Goal: Task Accomplishment & Management: Manage account settings

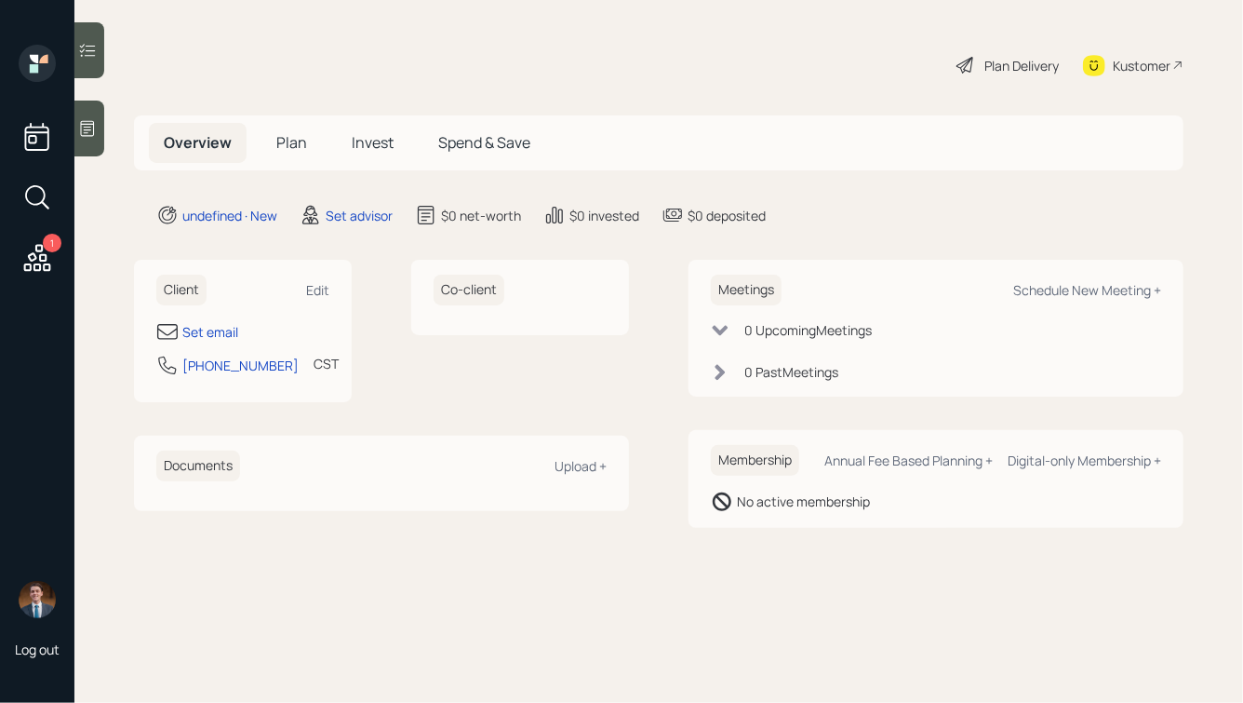
click at [313, 275] on div "Client Edit" at bounding box center [242, 290] width 173 height 31
click at [313, 289] on div "Edit" at bounding box center [317, 290] width 23 height 18
select select "America/[GEOGRAPHIC_DATA]"
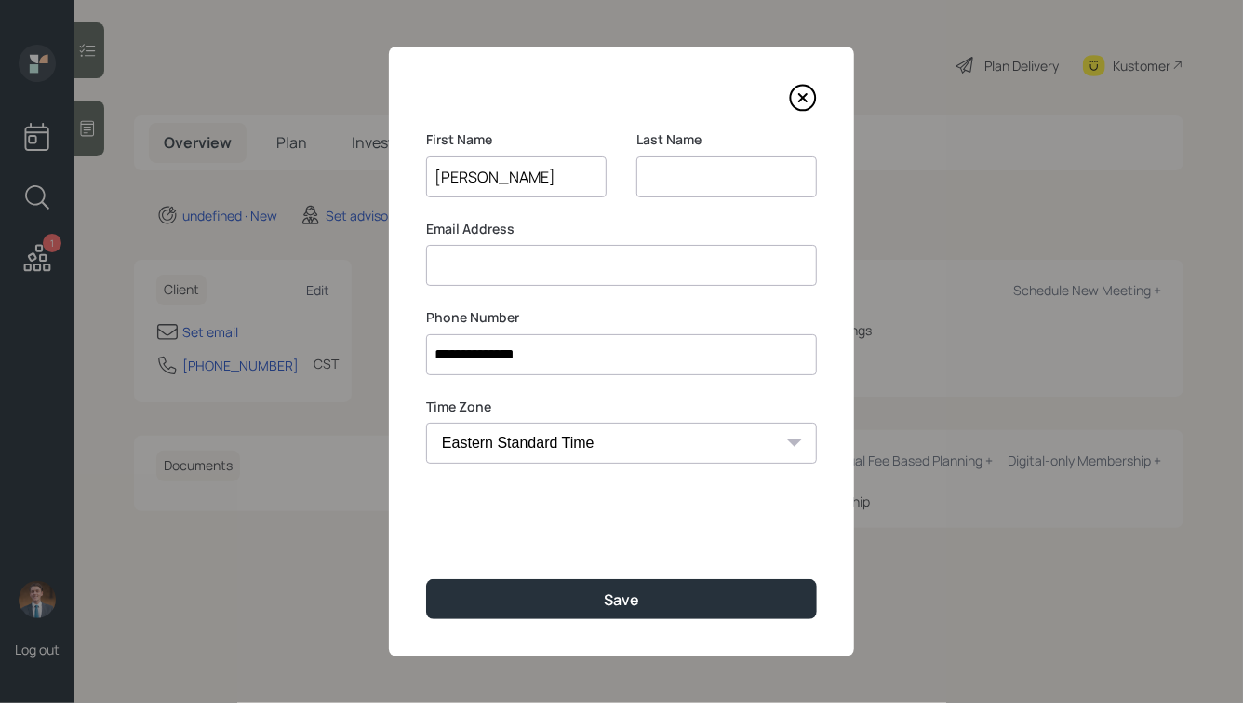
type input "[PERSON_NAME]"
click at [426, 579] on button "Save" at bounding box center [621, 599] width 391 height 40
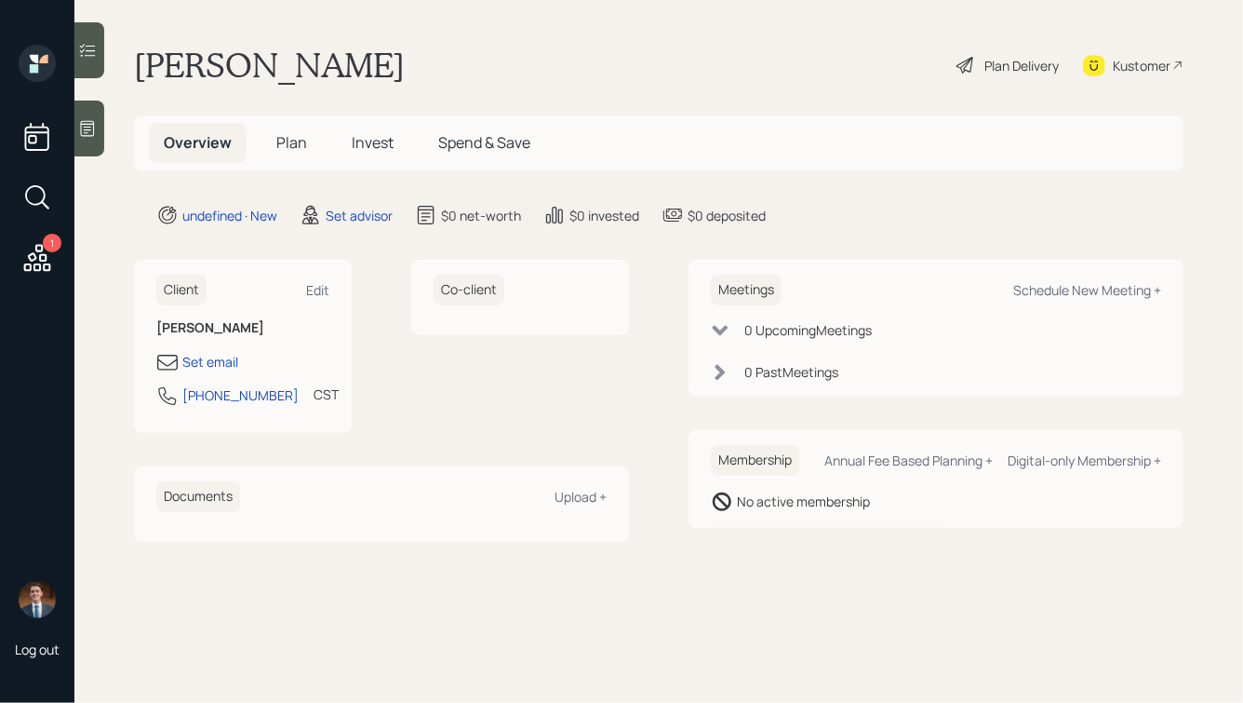
click at [90, 127] on icon at bounding box center [87, 128] width 19 height 19
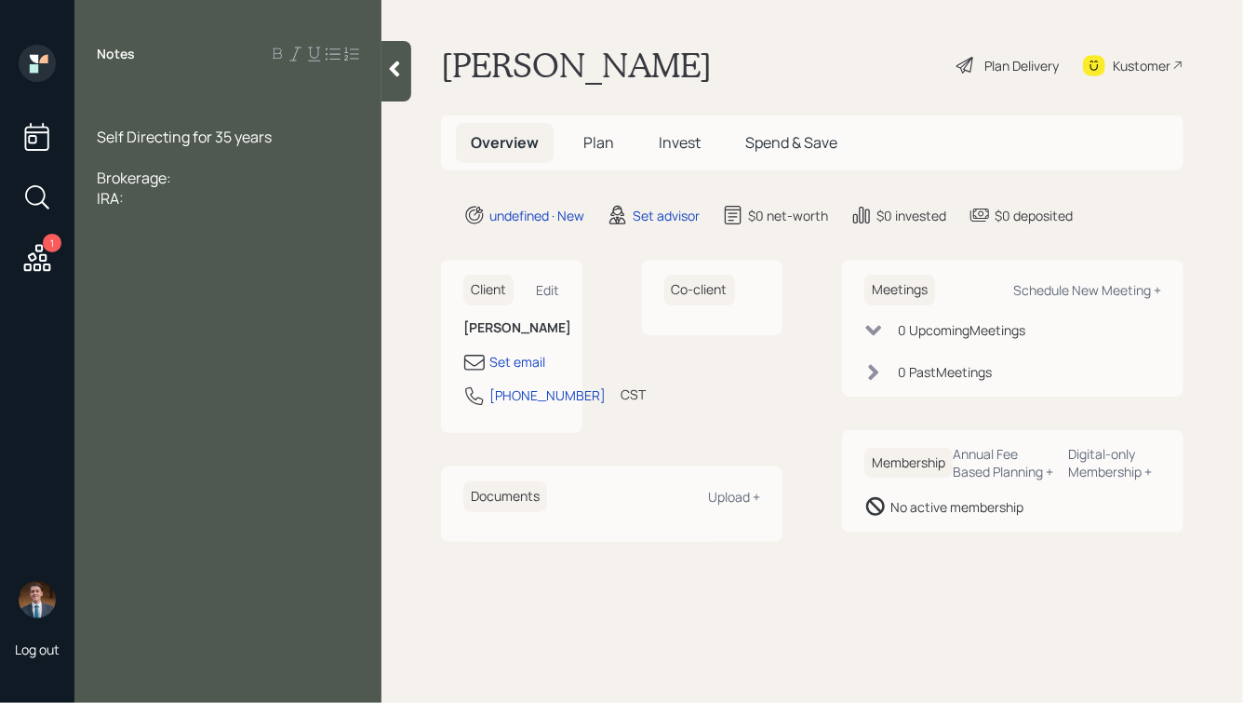
click at [142, 90] on div at bounding box center [228, 96] width 262 height 20
click at [188, 180] on div "Brokerage:" at bounding box center [228, 178] width 262 height 20
click at [177, 216] on div "IRA:" at bounding box center [228, 218] width 262 height 20
click at [154, 219] on div "IRA:" at bounding box center [228, 218] width 262 height 20
click at [279, 266] on div "Also real estate investing" at bounding box center [228, 259] width 262 height 20
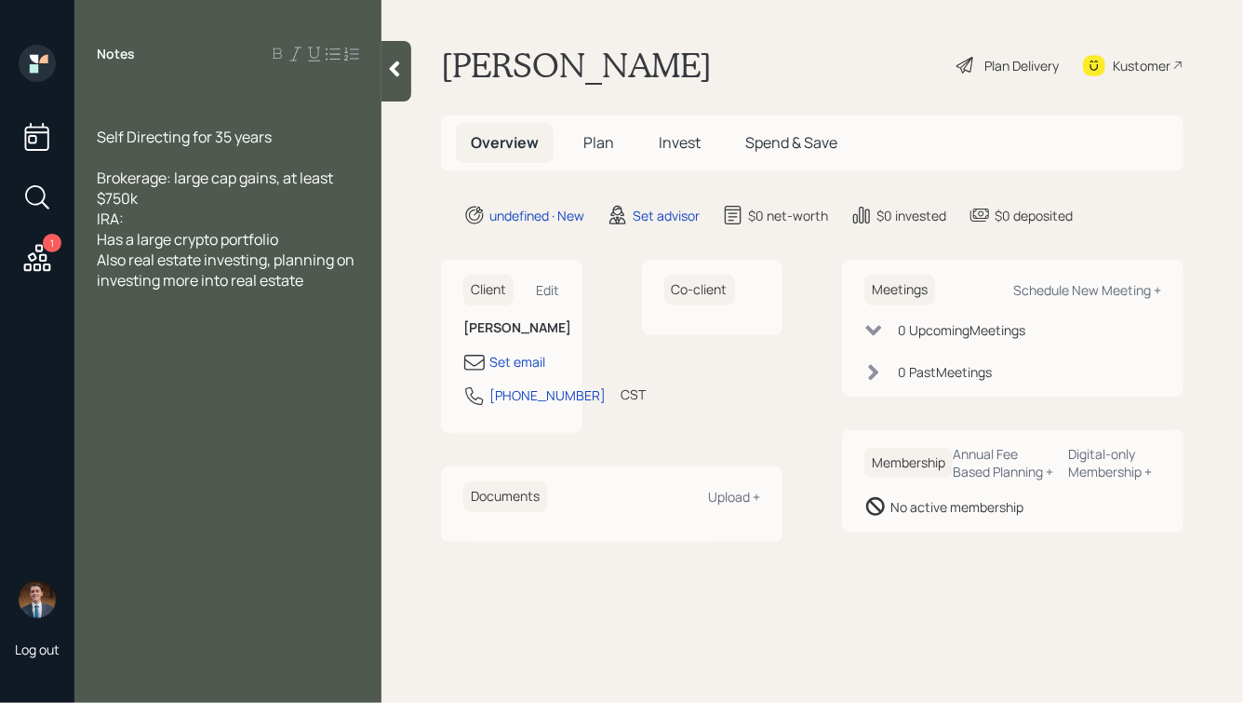
click at [396, 63] on icon at bounding box center [395, 69] width 10 height 16
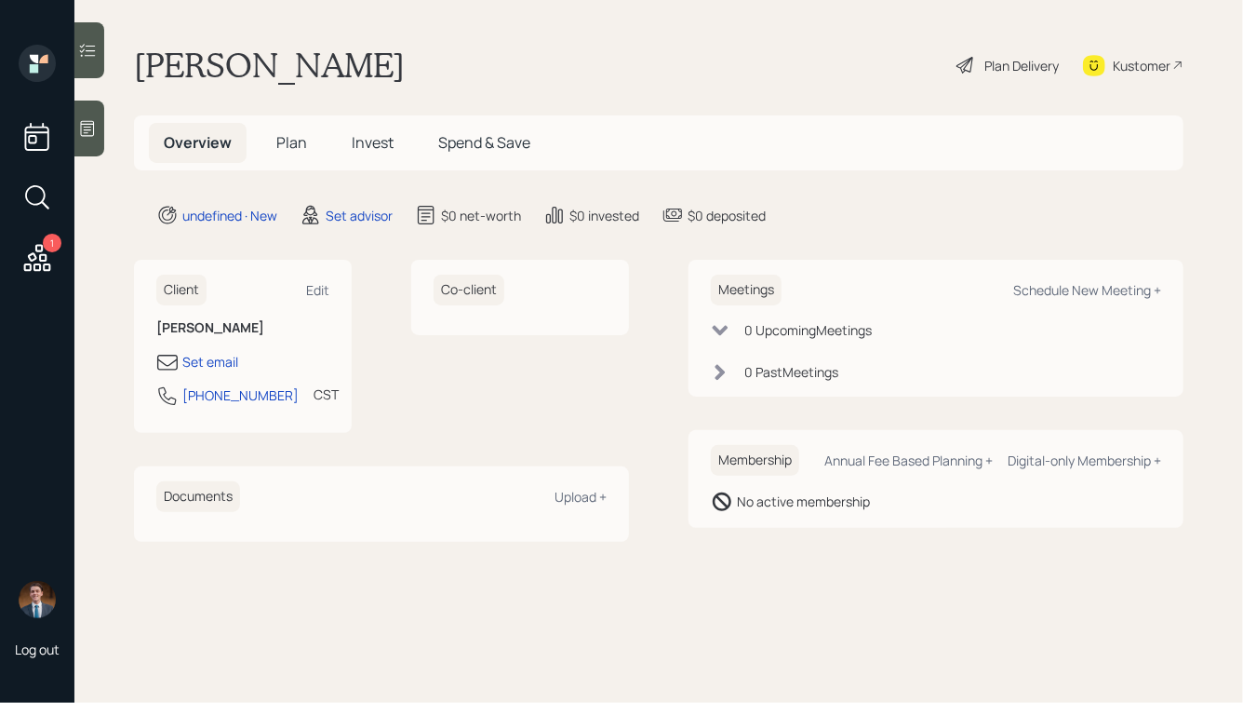
click at [66, 124] on div "1 Log out" at bounding box center [37, 351] width 74 height 703
click at [85, 124] on icon at bounding box center [88, 129] width 14 height 16
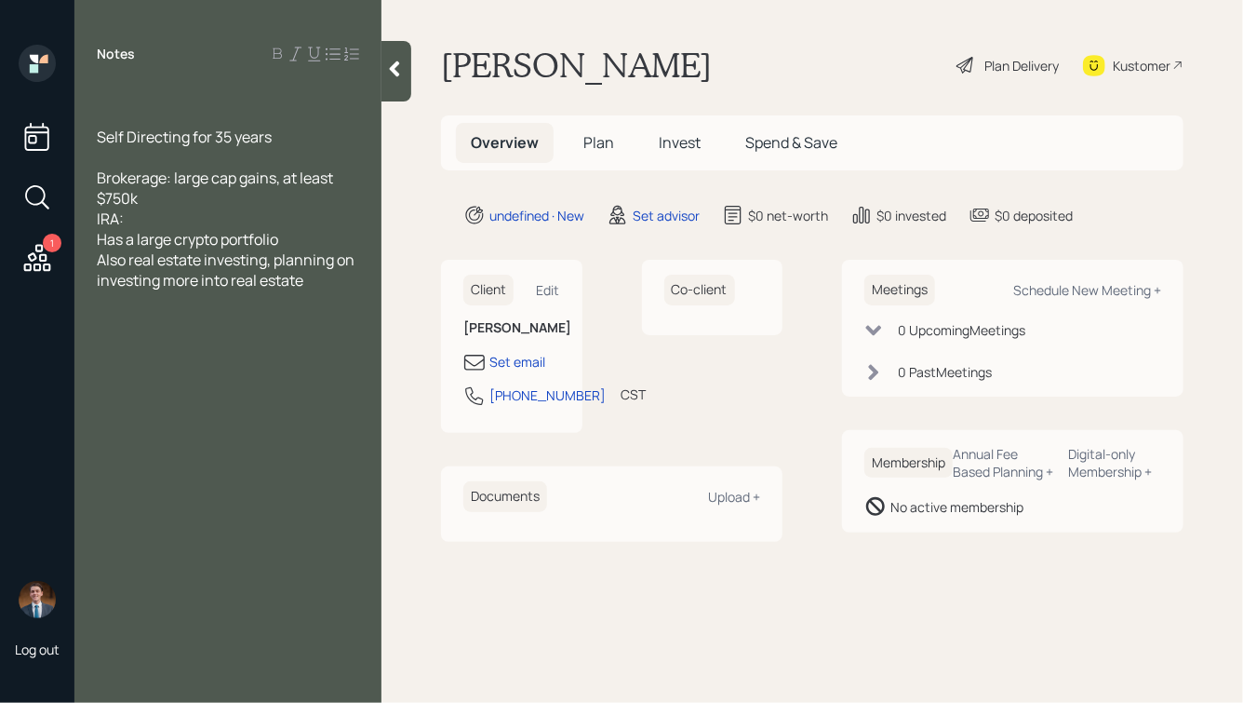
click at [288, 140] on div "Self Directing for 35 years" at bounding box center [228, 137] width 262 height 20
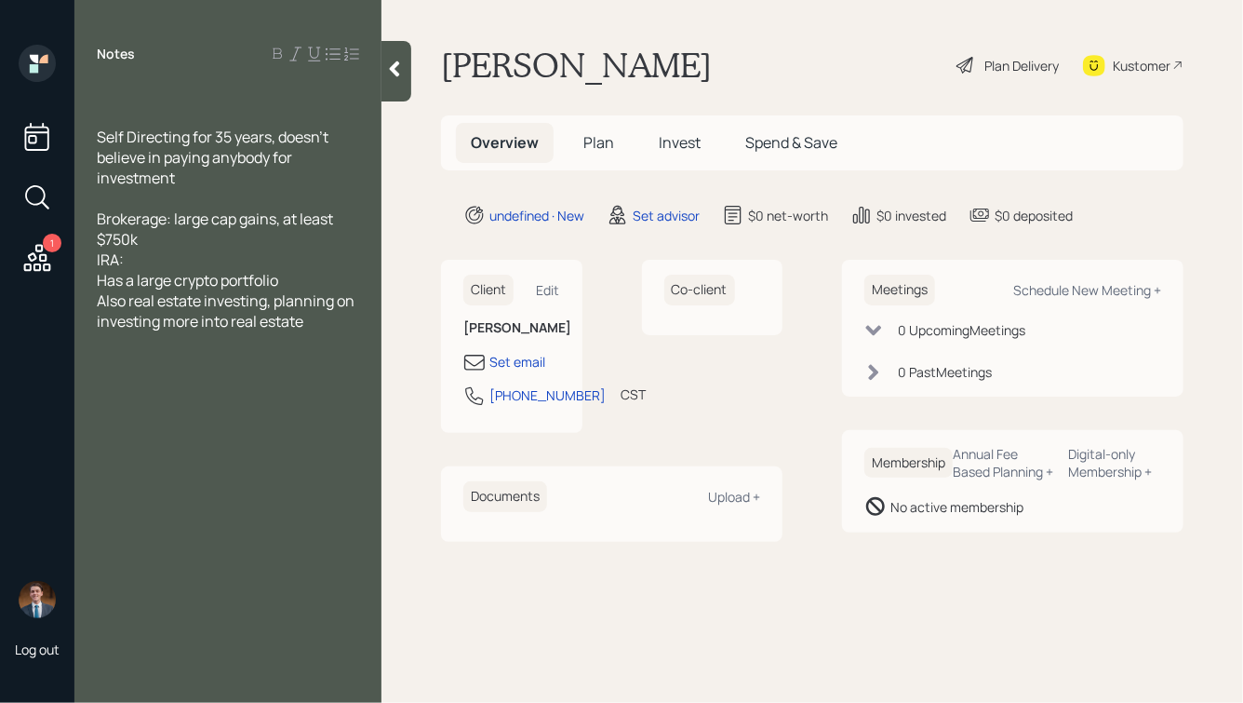
click at [194, 96] on div at bounding box center [228, 96] width 262 height 20
click at [285, 276] on div "Brokerage: large cap gains, at least $750k IRA: Has a large crypto portfolio Al…" at bounding box center [228, 269] width 262 height 123
click at [144, 101] on div at bounding box center [228, 96] width 262 height 20
click at [400, 82] on div at bounding box center [397, 71] width 30 height 60
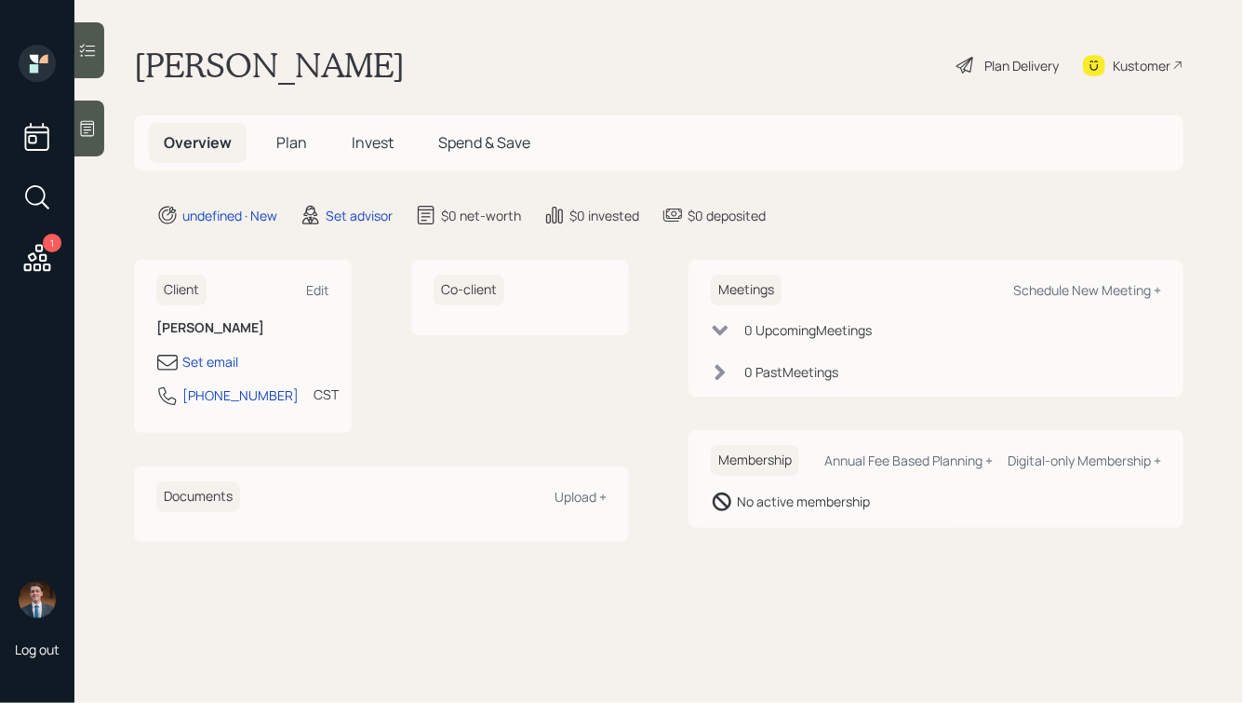
click at [301, 68] on h1 "[PERSON_NAME]" at bounding box center [269, 65] width 271 height 41
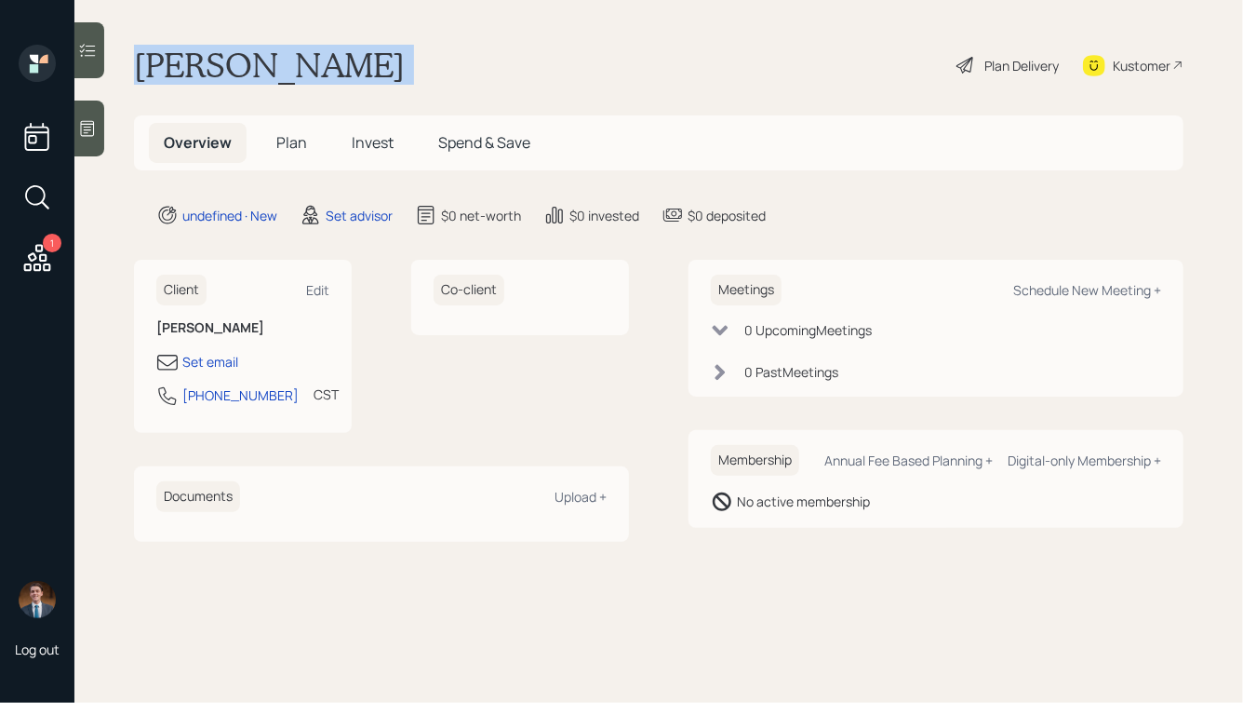
click at [301, 68] on h1 "[PERSON_NAME]" at bounding box center [269, 65] width 271 height 41
